Goal: Information Seeking & Learning: Check status

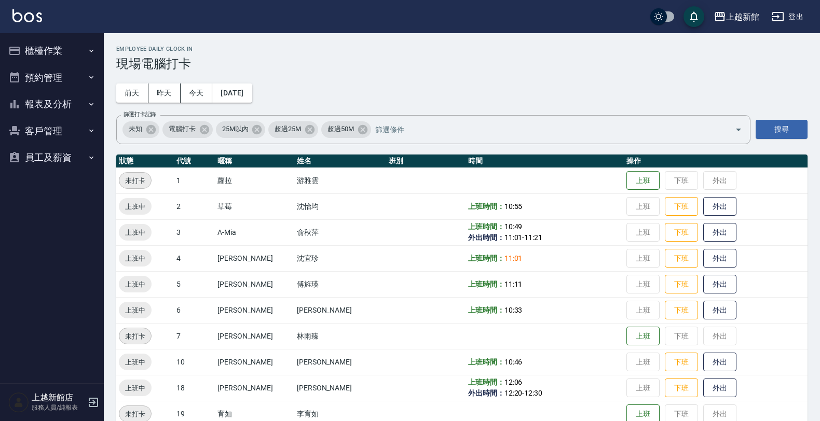
scroll to position [96, 0]
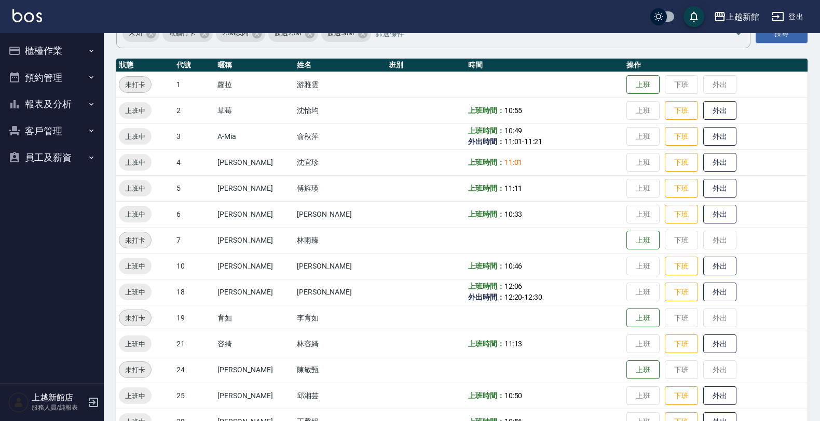
click at [55, 134] on button "客戶管理" at bounding box center [51, 131] width 95 height 27
click at [54, 164] on link "客戶列表" at bounding box center [51, 160] width 95 height 24
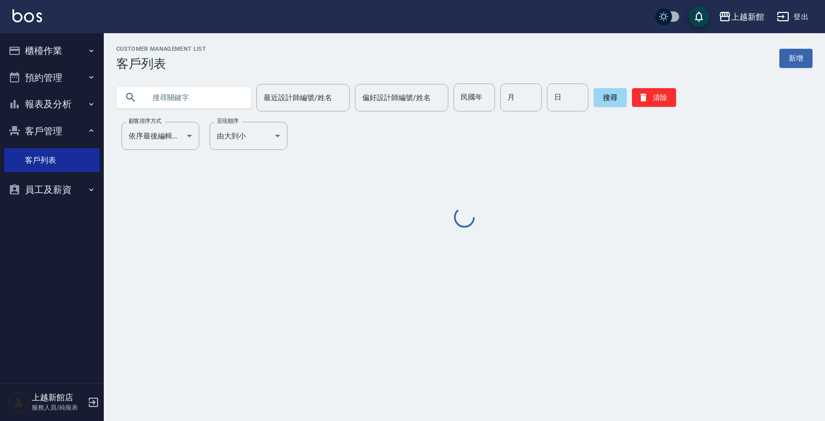
click at [192, 97] on input "text" at bounding box center [194, 98] width 98 height 28
type input "ㄕ"
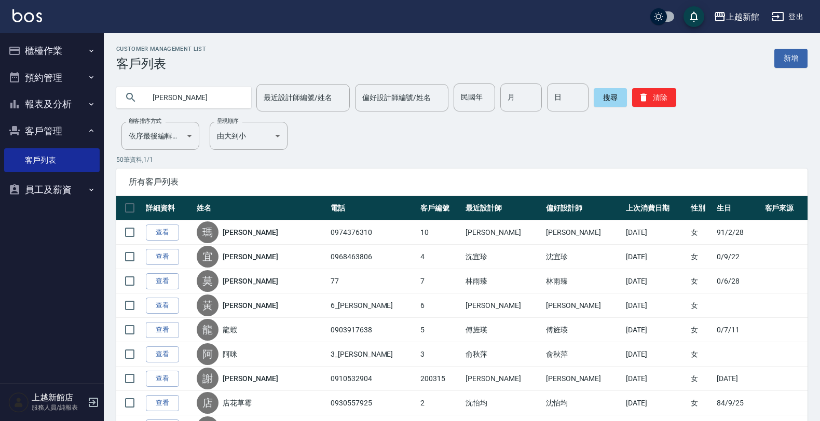
type input "[PERSON_NAME]"
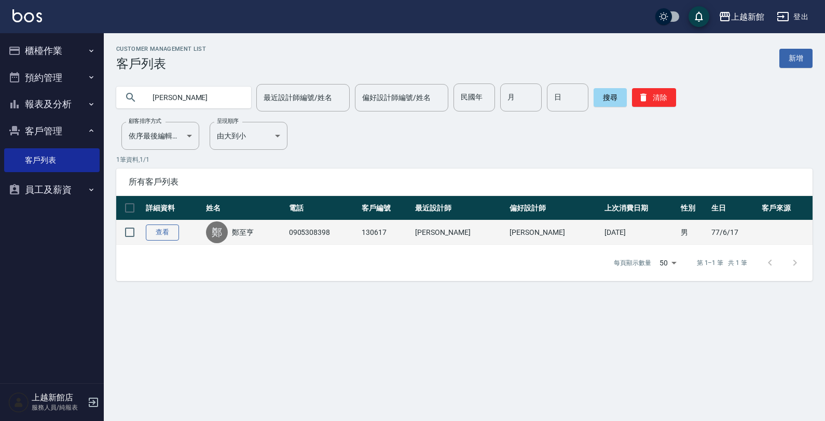
click at [177, 230] on link "查看" at bounding box center [162, 233] width 33 height 16
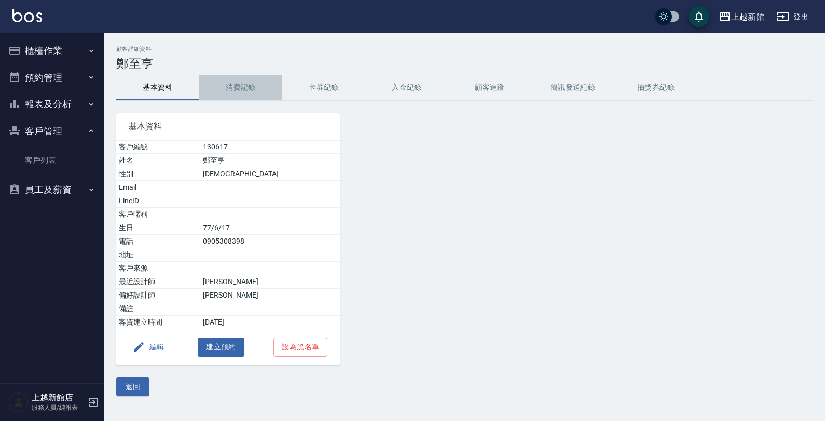
click at [244, 93] on button "消費記錄" at bounding box center [240, 87] width 83 height 25
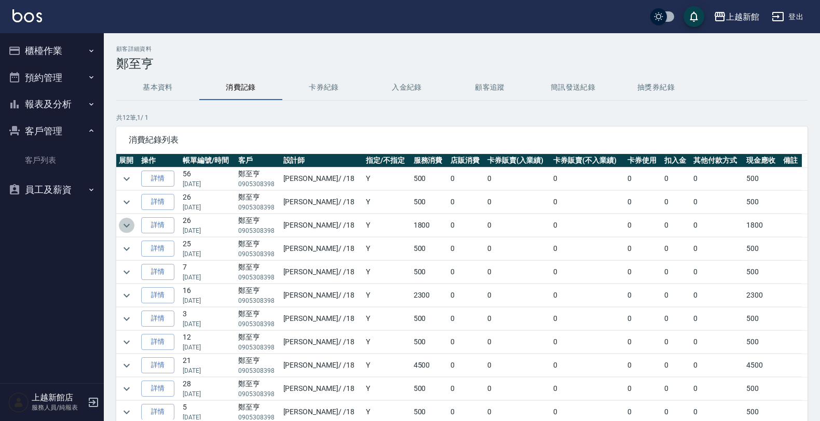
click at [127, 226] on icon "expand row" at bounding box center [126, 225] width 12 height 12
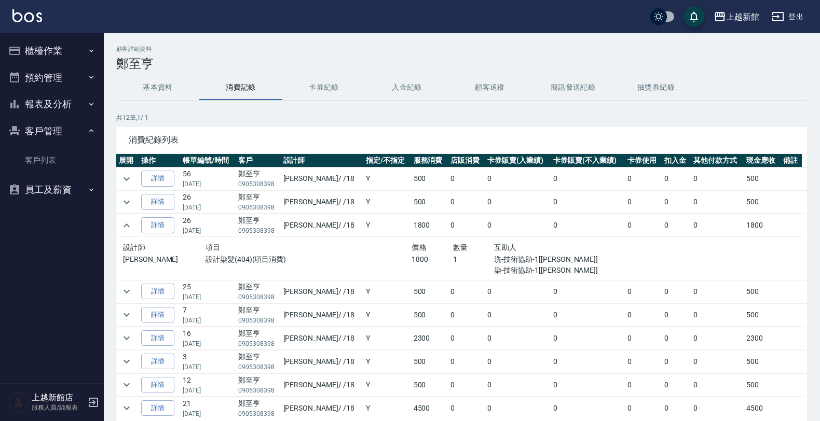
drag, startPoint x: 126, startPoint y: 226, endPoint x: 96, endPoint y: 231, distance: 30.0
click at [96, 231] on nav "櫃檯作業 材料自購登錄 現場電腦打卡 預約管理 預約管理 單日預約紀錄 單週預約紀錄 報表及分析 報表目錄 店家日報表 互助日報表 互助業績報表 設計師日報表…" at bounding box center [52, 208] width 104 height 350
click at [126, 340] on icon "expand row" at bounding box center [126, 339] width 6 height 4
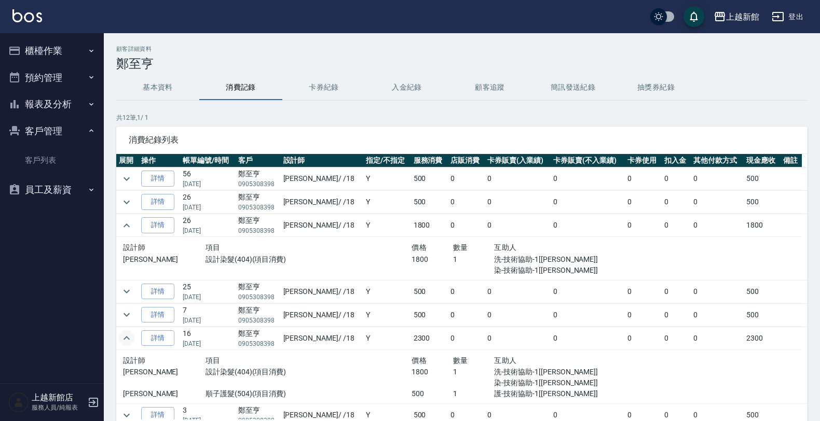
click at [27, 19] on img at bounding box center [27, 15] width 30 height 13
